Goal: Task Accomplishment & Management: Use online tool/utility

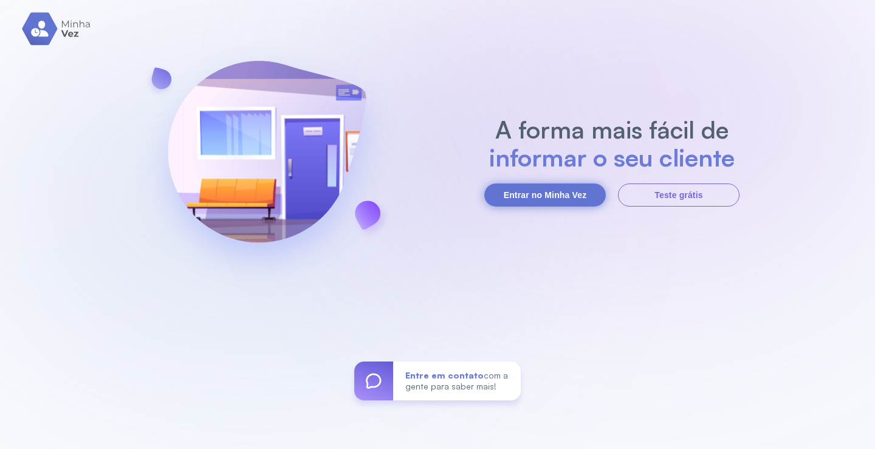
click at [538, 194] on button "Entrar no Minha Vez" at bounding box center [545, 195] width 122 height 23
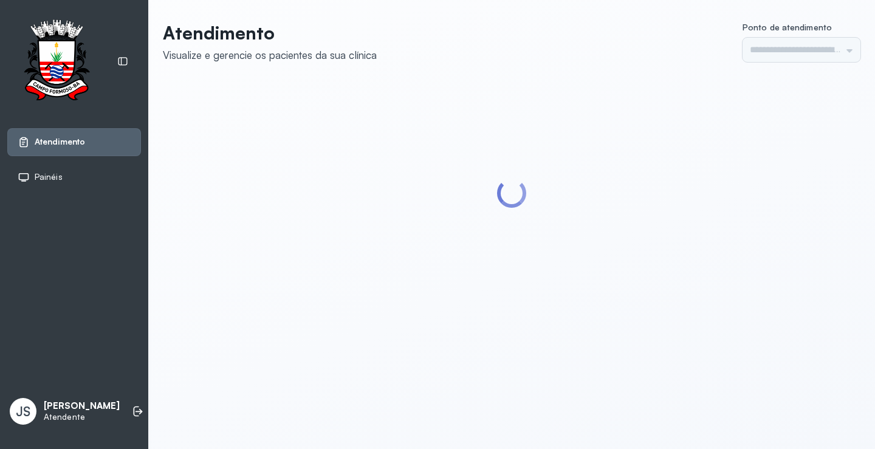
type input "*********"
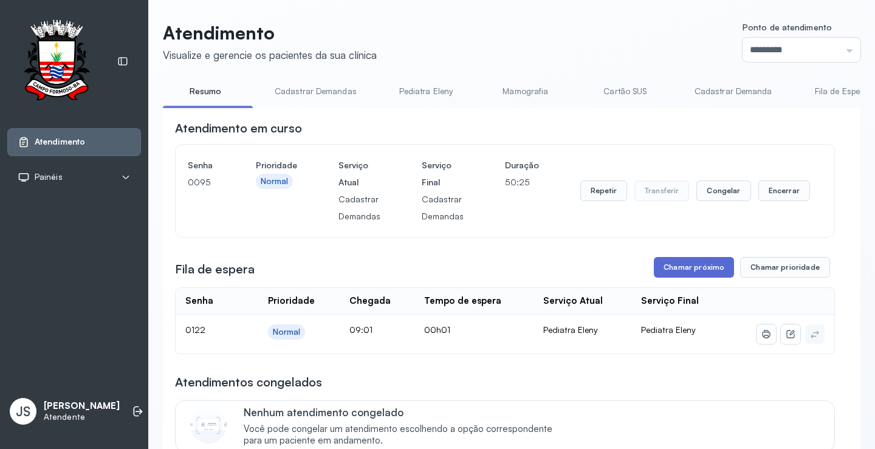
click at [704, 275] on button "Chamar próximo" at bounding box center [694, 267] width 80 height 21
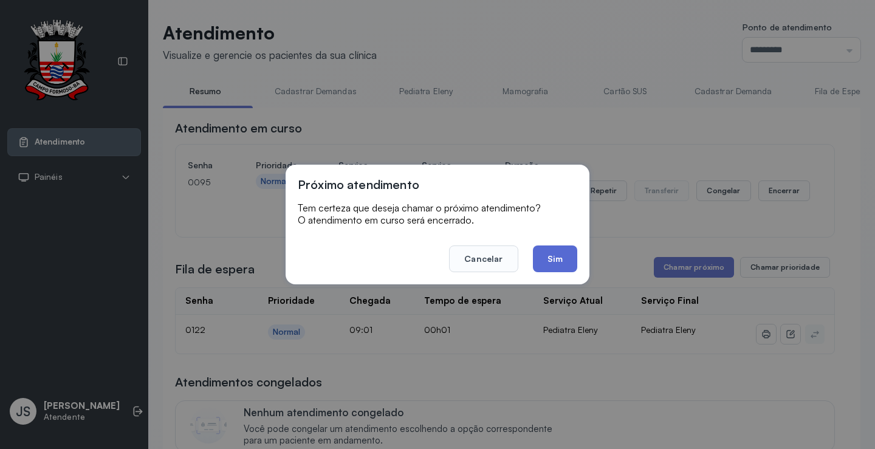
click at [560, 253] on button "Sim" at bounding box center [555, 259] width 44 height 27
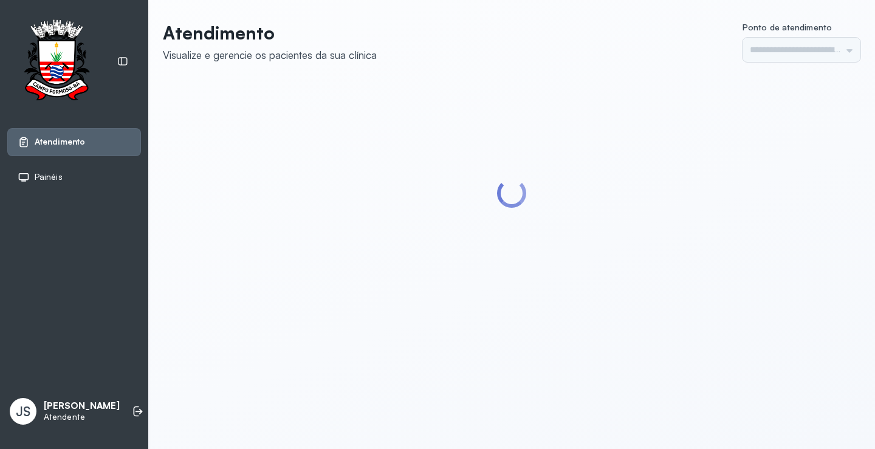
type input "*********"
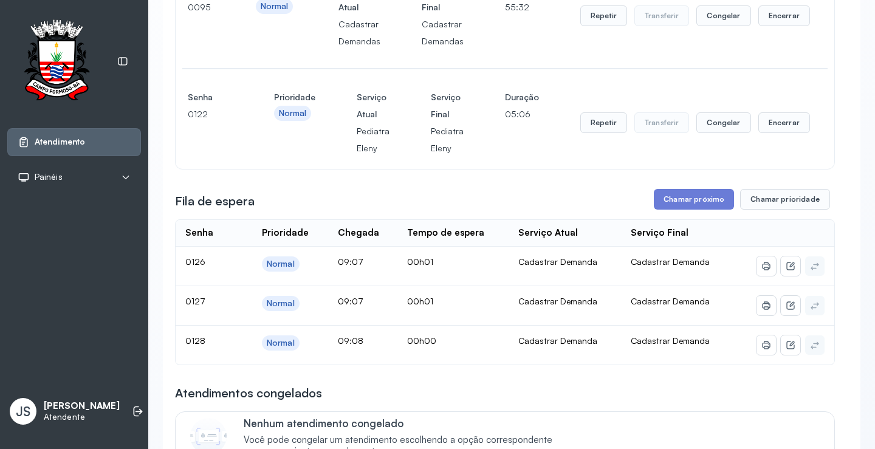
scroll to position [182, 0]
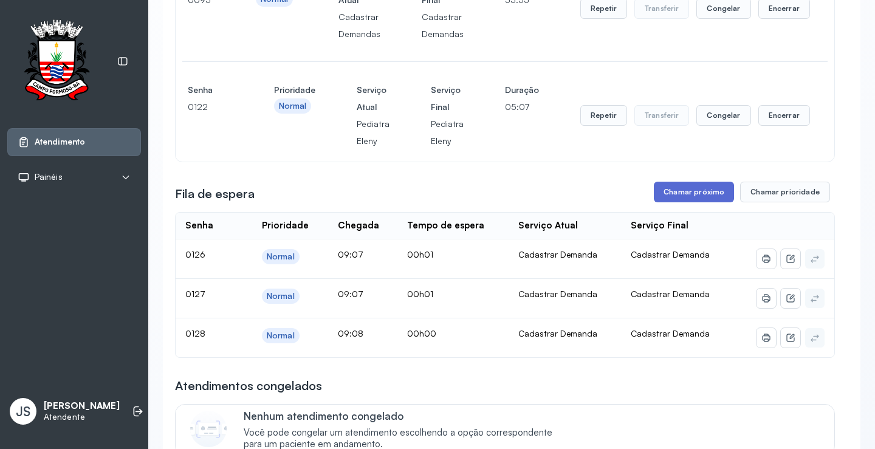
click at [695, 191] on button "Chamar próximo" at bounding box center [694, 192] width 80 height 21
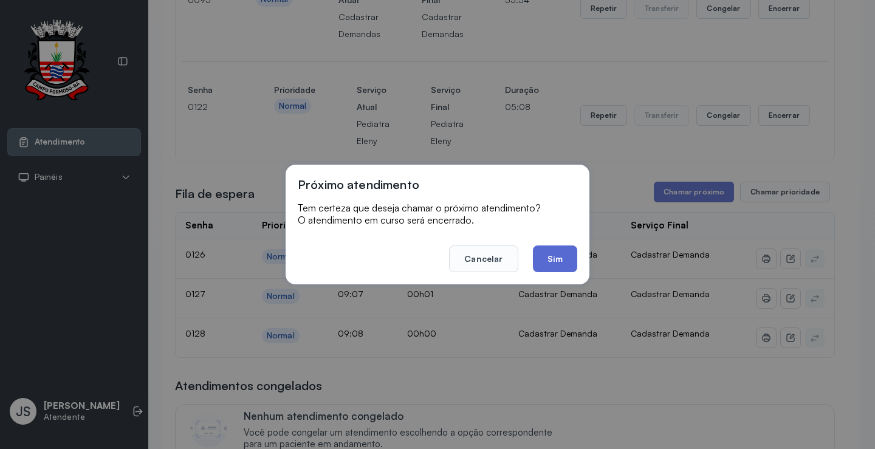
click at [570, 259] on button "Sim" at bounding box center [555, 259] width 44 height 27
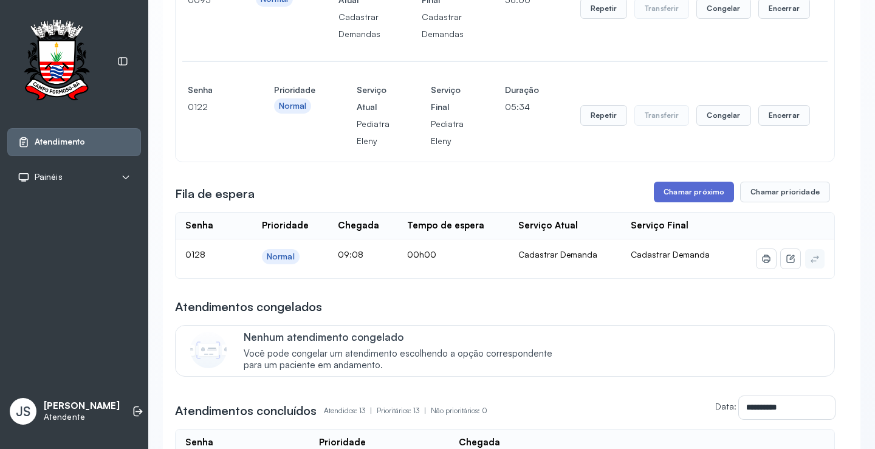
click at [686, 202] on button "Chamar próximo" at bounding box center [694, 192] width 80 height 21
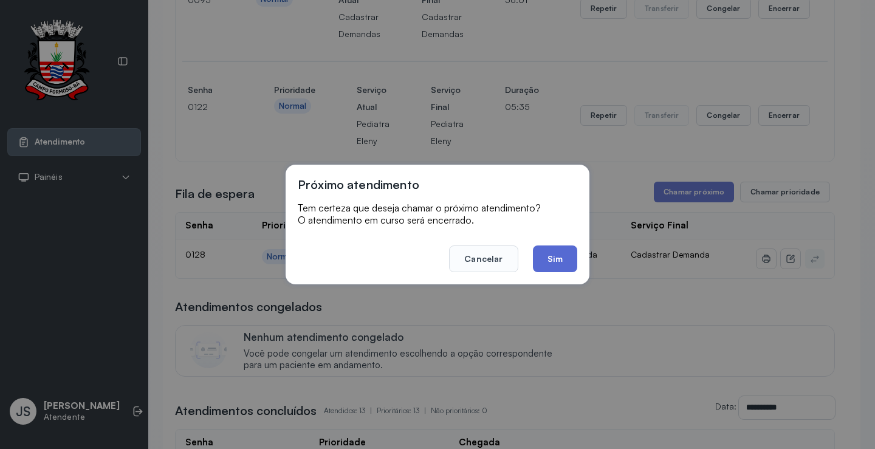
click at [563, 253] on button "Sim" at bounding box center [555, 259] width 44 height 27
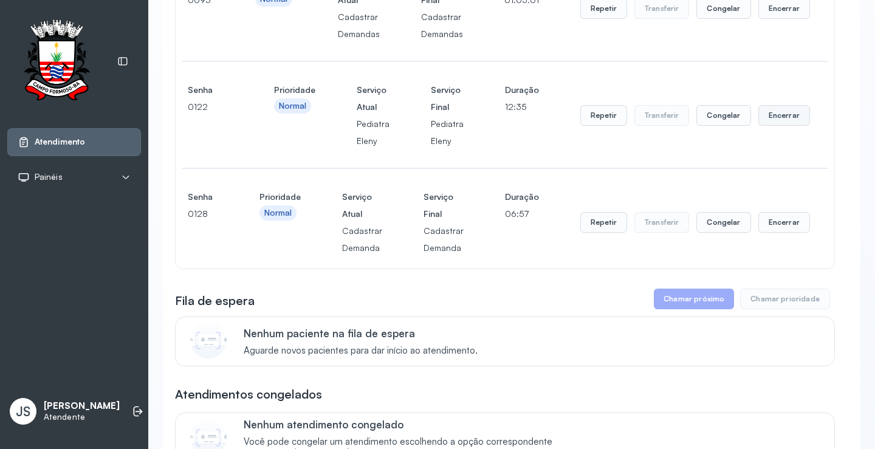
click at [779, 118] on button "Encerrar" at bounding box center [785, 115] width 52 height 21
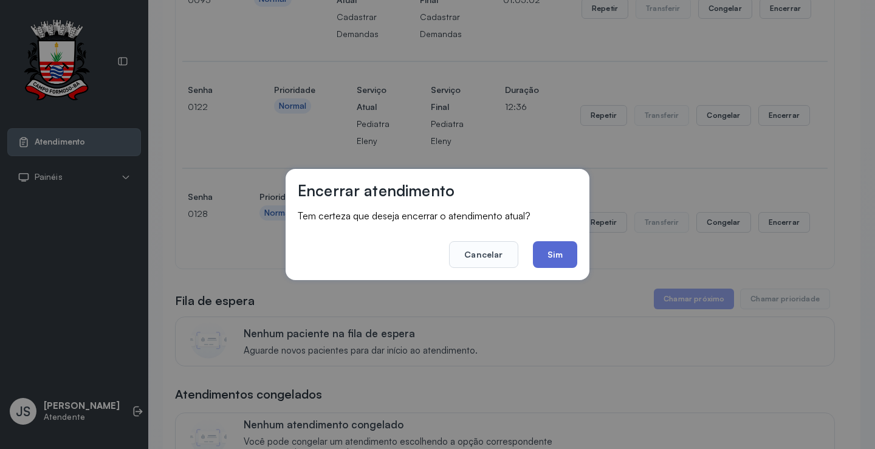
click at [560, 244] on button "Sim" at bounding box center [555, 254] width 44 height 27
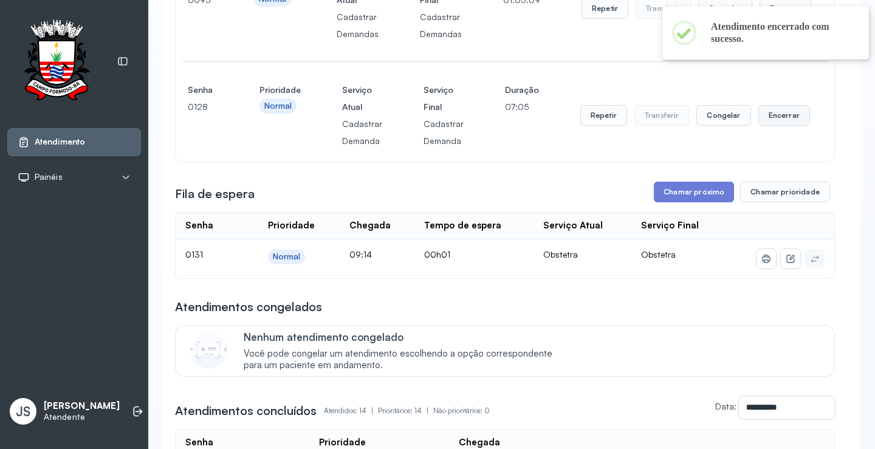
click at [773, 120] on button "Encerrar" at bounding box center [785, 115] width 52 height 21
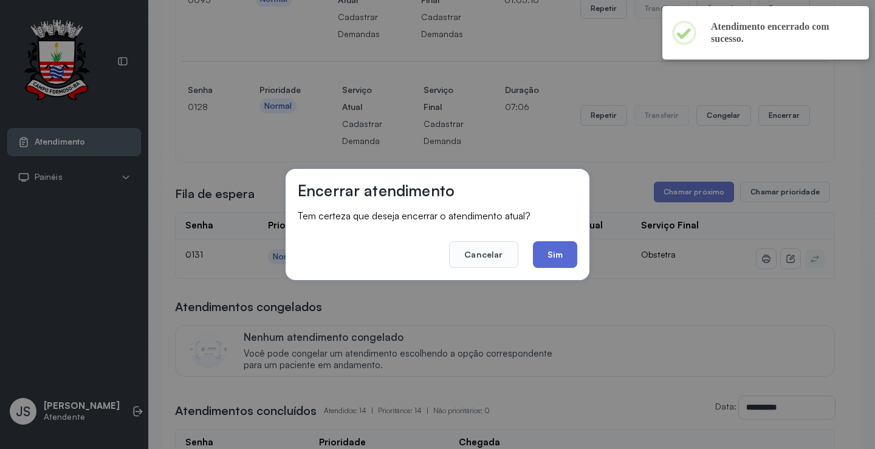
click at [554, 251] on button "Sim" at bounding box center [555, 254] width 44 height 27
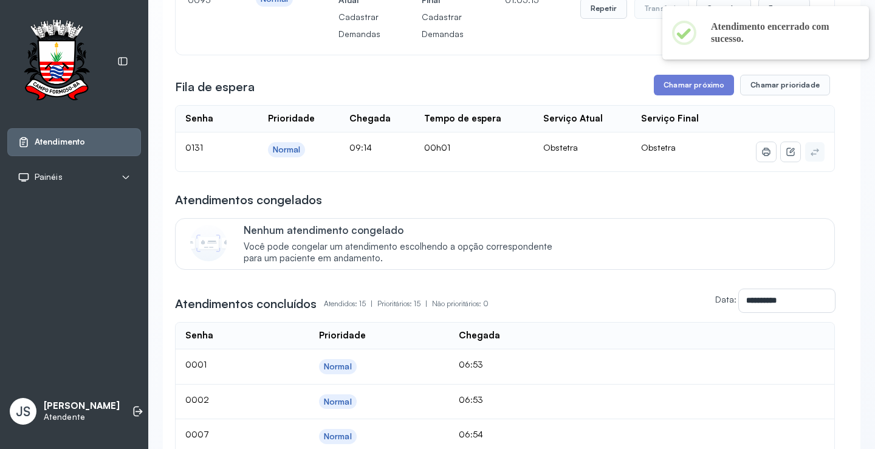
scroll to position [0, 0]
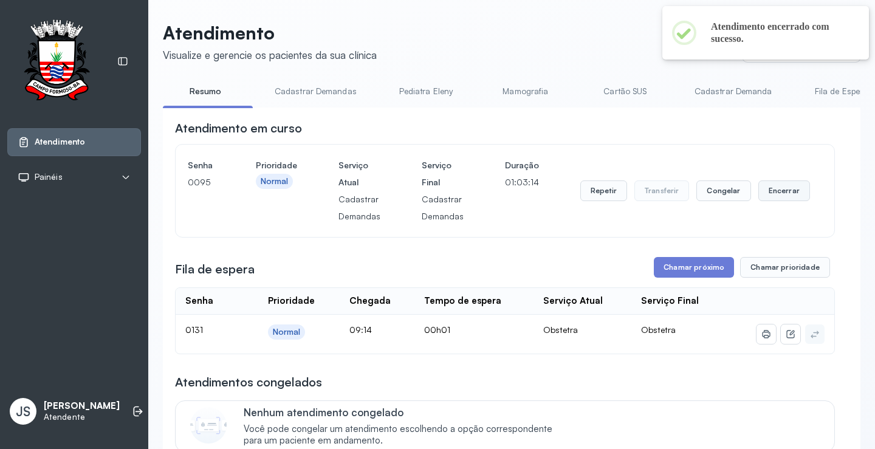
click at [769, 191] on button "Encerrar" at bounding box center [785, 191] width 52 height 21
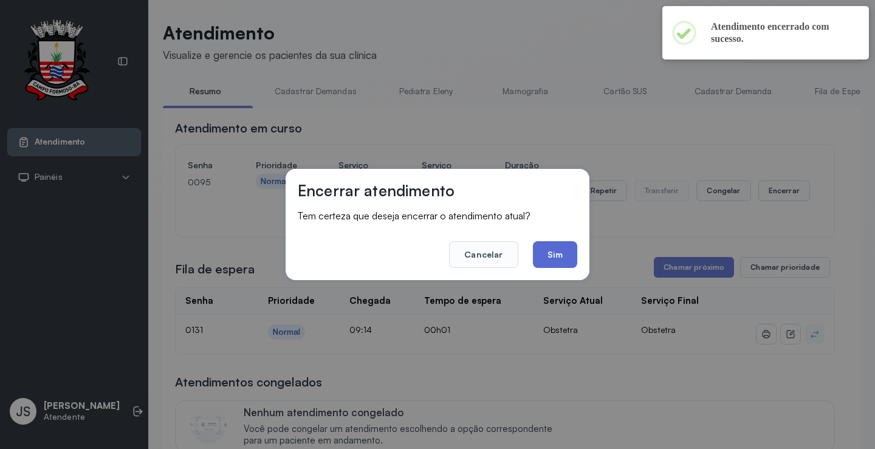
click at [553, 255] on button "Sim" at bounding box center [555, 254] width 44 height 27
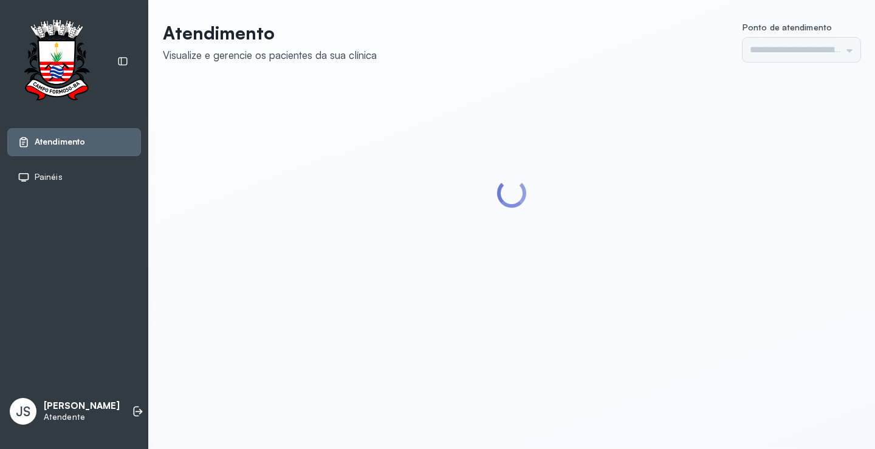
type input "*********"
